Goal: Task Accomplishment & Management: Manage account settings

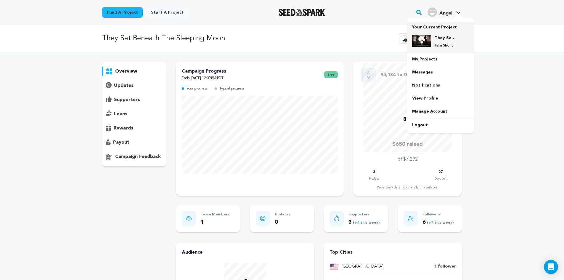
click at [438, 40] on h4 "They Sat Beneath The Sleeping Moon" at bounding box center [445, 38] width 21 height 6
click at [432, 40] on div "They Sat Beneath The Sleeping Moon Film Short" at bounding box center [445, 41] width 28 height 13
click at [430, 61] on link "My Projects" at bounding box center [441, 59] width 66 height 13
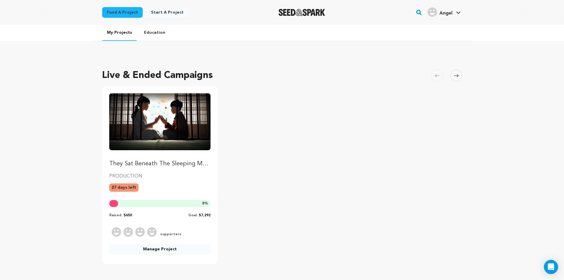
click at [175, 121] on img "Fund They Sat Beneath The Sleeping Moon" at bounding box center [160, 121] width 102 height 57
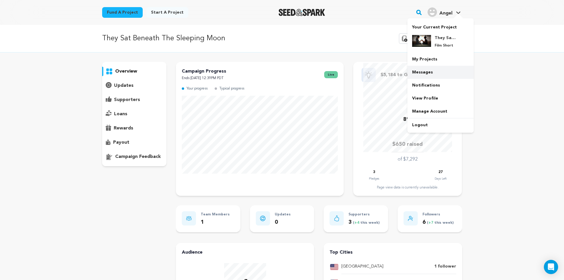
click at [425, 70] on link "Messages" at bounding box center [441, 72] width 66 height 13
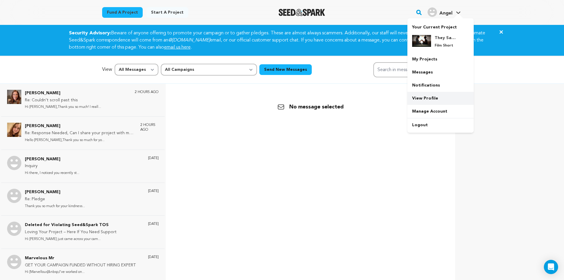
click at [432, 97] on link "View Profile" at bounding box center [441, 98] width 66 height 13
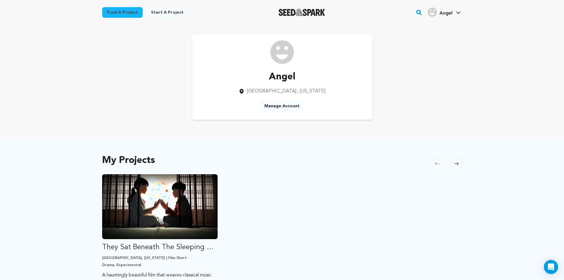
click at [278, 63] on img at bounding box center [282, 52] width 24 height 24
click at [285, 100] on div "Angel Anaheim , California Manage Account" at bounding box center [282, 76] width 180 height 85
click at [283, 104] on link "Manage Account" at bounding box center [282, 106] width 45 height 11
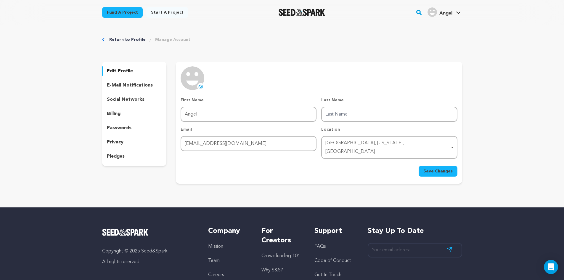
click at [194, 82] on img at bounding box center [193, 78] width 24 height 24
click at [199, 87] on icon at bounding box center [200, 86] width 5 height 5
click at [198, 86] on button "uploading spinner upload profile image" at bounding box center [200, 86] width 7 height 7
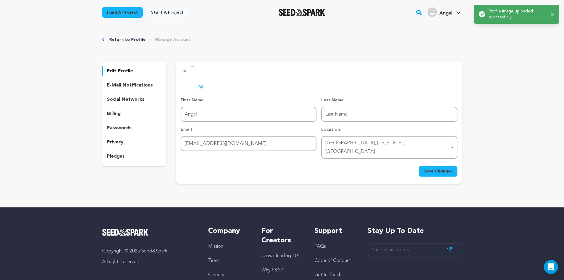
click at [553, 13] on icon "button" at bounding box center [553, 14] width 4 height 4
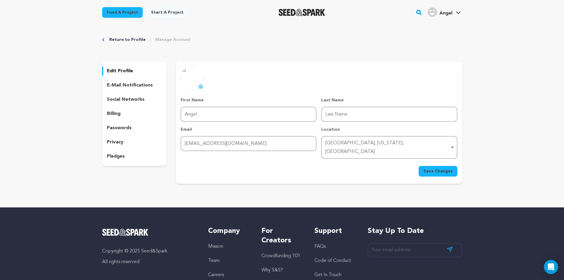
click at [200, 86] on icon at bounding box center [201, 87] width 2 height 2
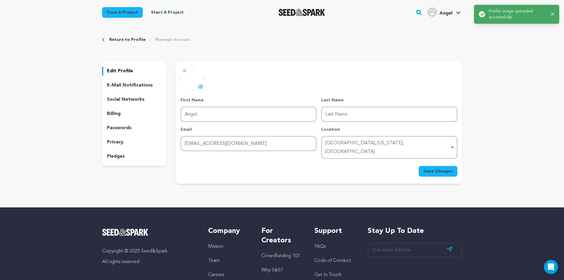
click at [429, 168] on span "Save Changes" at bounding box center [438, 171] width 29 height 6
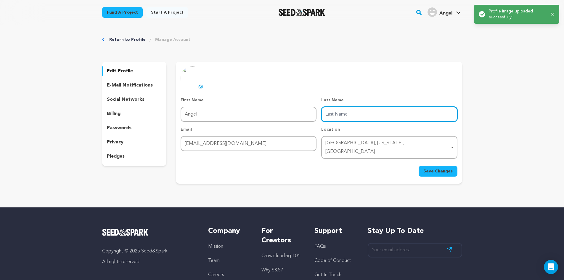
click at [357, 113] on input "Last Name" at bounding box center [389, 114] width 136 height 15
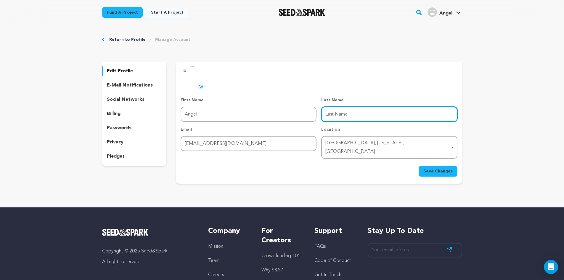
type input "Lune"
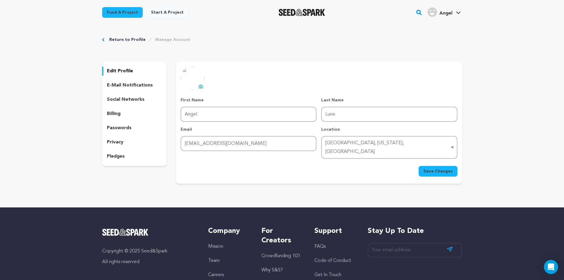
click at [383, 166] on div "Save Changes" at bounding box center [319, 171] width 277 height 11
click at [432, 168] on span "Save Changes" at bounding box center [438, 171] width 29 height 6
click at [554, 11] on icon "button" at bounding box center [553, 12] width 4 height 4
click at [460, 13] on icon at bounding box center [458, 12] width 5 height 3
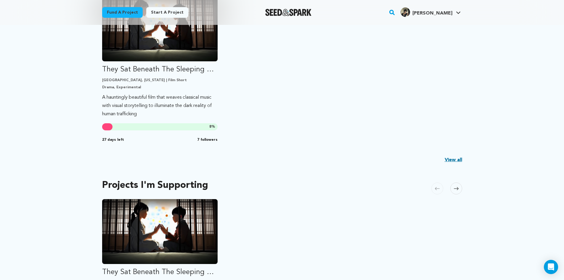
scroll to position [89, 0]
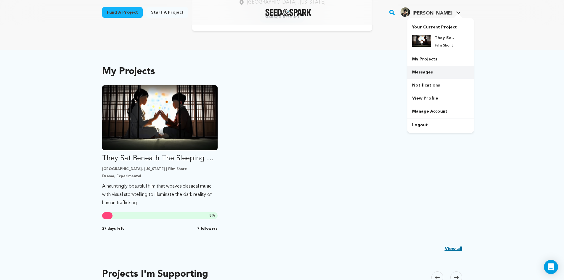
click at [431, 73] on link "Messages" at bounding box center [441, 72] width 66 height 13
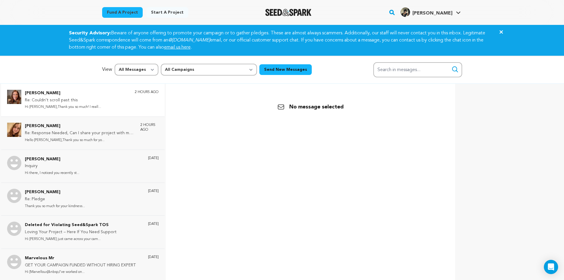
click at [121, 110] on div "[PERSON_NAME] Re: Couldn’t scroll past this Hi [PERSON_NAME],Thank you so much!…" at bounding box center [92, 100] width 134 height 21
click at [119, 134] on div "[PERSON_NAME] Re: Response Needed, Can I share your project with my friend and …" at bounding box center [80, 133] width 110 height 21
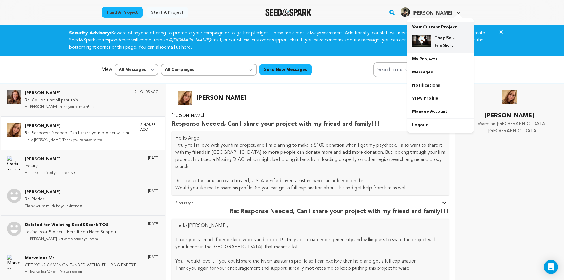
click at [425, 38] on img at bounding box center [421, 41] width 19 height 12
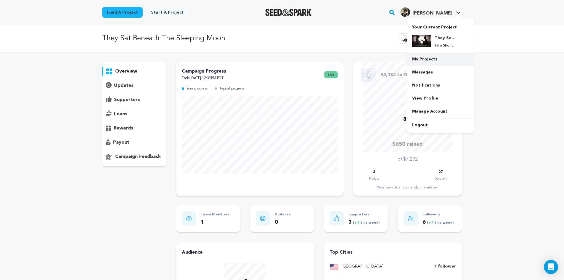
click at [421, 62] on link "My Projects" at bounding box center [441, 59] width 66 height 13
